Goal: Task Accomplishment & Management: Manage account settings

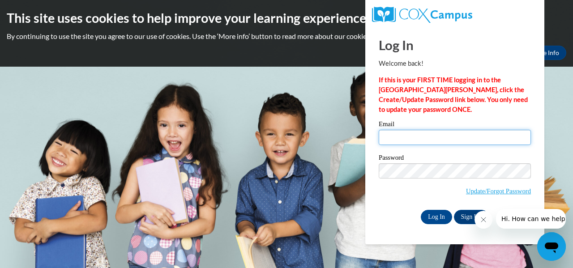
click at [450, 137] on input "Email" at bounding box center [455, 137] width 152 height 15
type input "a"
type input "[EMAIL_ADDRESS][DOMAIN_NAME]"
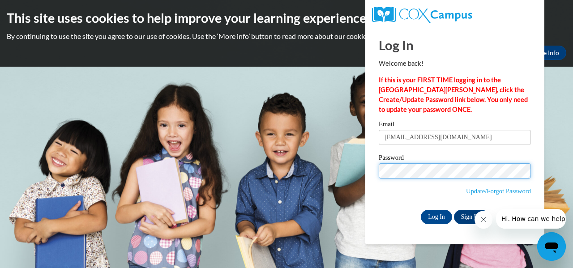
click at [421, 210] on input "Log In" at bounding box center [436, 217] width 31 height 14
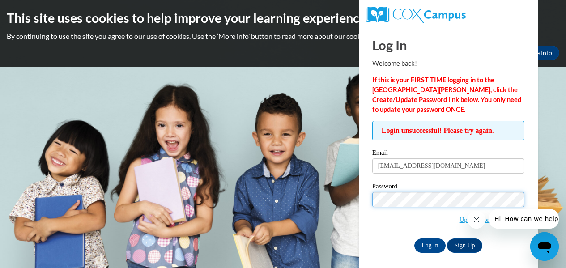
click at [415, 239] on input "Log In" at bounding box center [430, 246] width 31 height 14
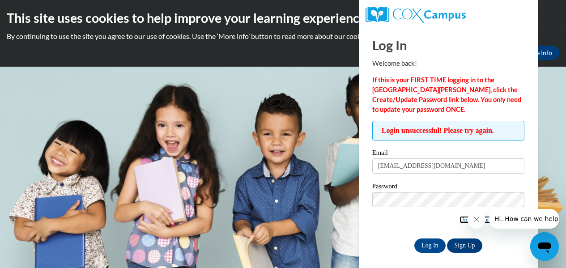
click at [463, 219] on link "Update/Forgot Password" at bounding box center [492, 219] width 65 height 7
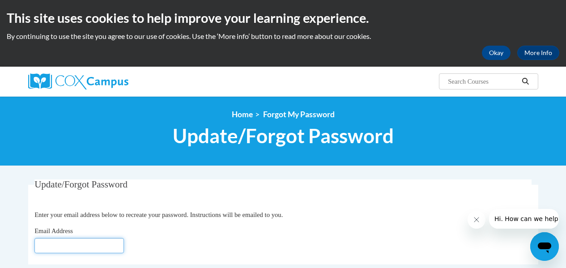
click at [115, 244] on input "Email Address" at bounding box center [79, 245] width 90 height 15
type input "[EMAIL_ADDRESS][DOMAIN_NAME]"
click button "Refresh captcha" at bounding box center [0, 0] width 0 height 0
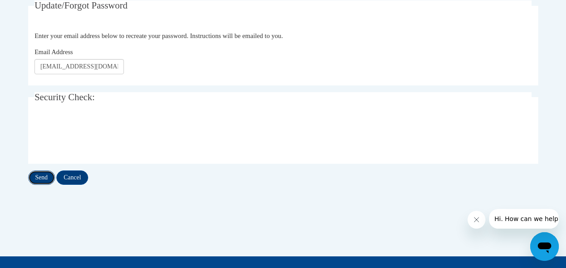
click at [40, 177] on input "Send" at bounding box center [41, 178] width 27 height 14
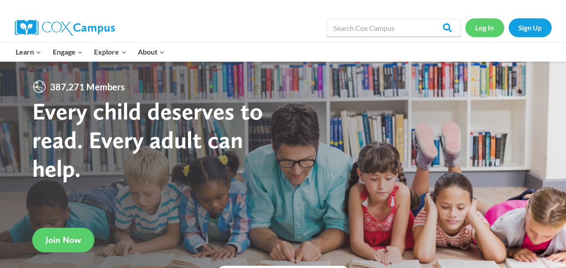
click at [478, 30] on link "Log In" at bounding box center [485, 27] width 39 height 18
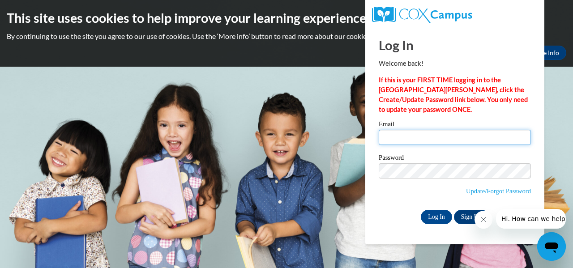
click at [387, 135] on input "Email" at bounding box center [455, 137] width 152 height 15
type input "[EMAIL_ADDRESS][DOMAIN_NAME]"
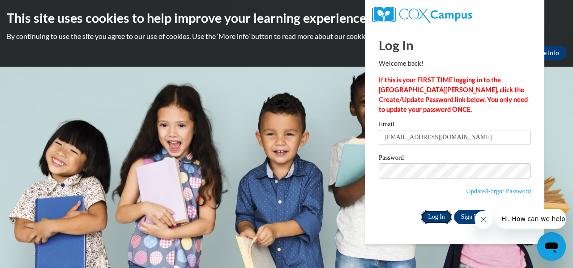
click at [437, 217] on input "Log In" at bounding box center [436, 217] width 31 height 14
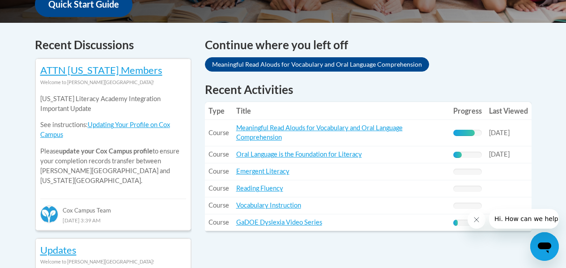
scroll to position [403, 0]
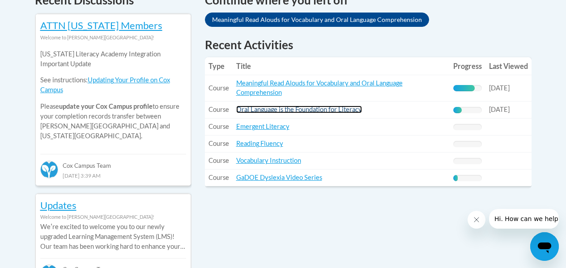
click at [312, 108] on link "Oral Language is the Foundation for Literacy" at bounding box center [299, 110] width 126 height 8
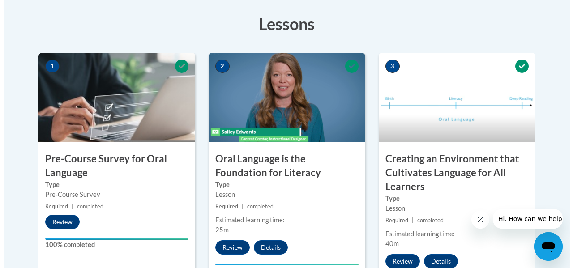
scroll to position [313, 0]
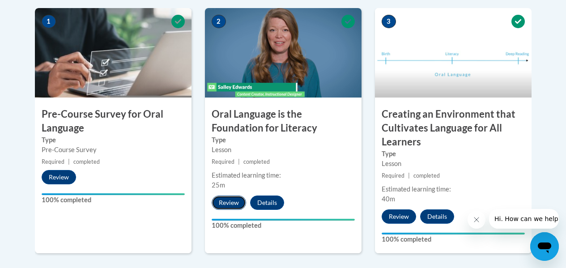
click at [230, 204] on button "Review" at bounding box center [229, 203] width 34 height 14
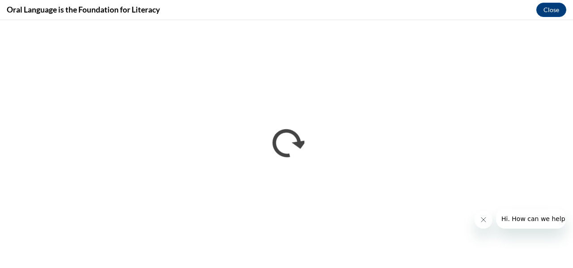
scroll to position [0, 0]
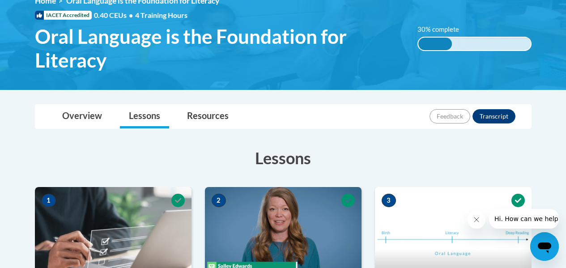
scroll to position [224, 0]
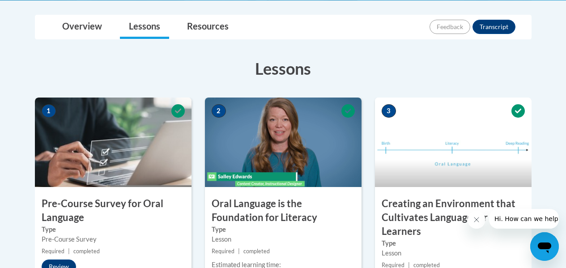
click at [417, 216] on h3 "Creating an Environment that Cultivates Language for All Learners" at bounding box center [453, 217] width 157 height 41
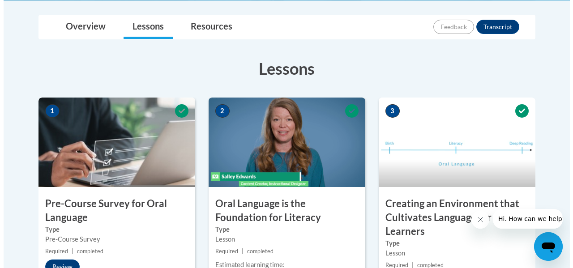
scroll to position [358, 0]
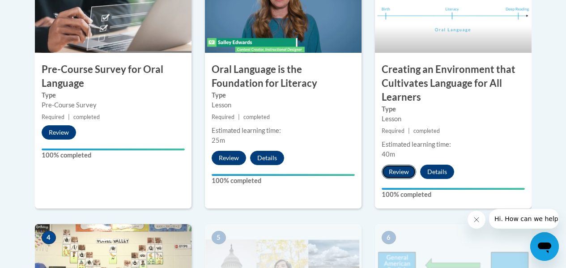
click at [407, 176] on button "Review" at bounding box center [399, 172] width 34 height 14
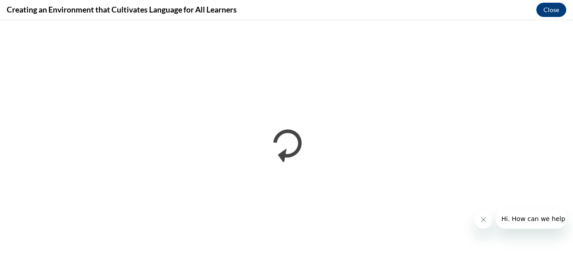
scroll to position [0, 0]
